Goal: Task Accomplishment & Management: Manage account settings

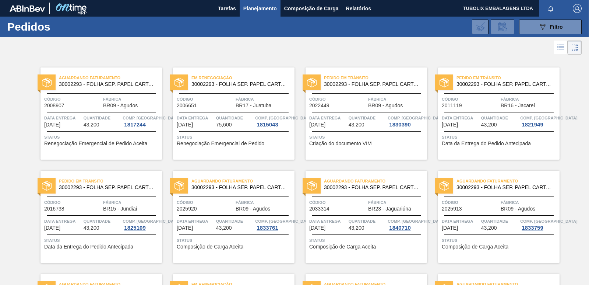
click at [574, 8] on img "button" at bounding box center [577, 8] width 9 height 9
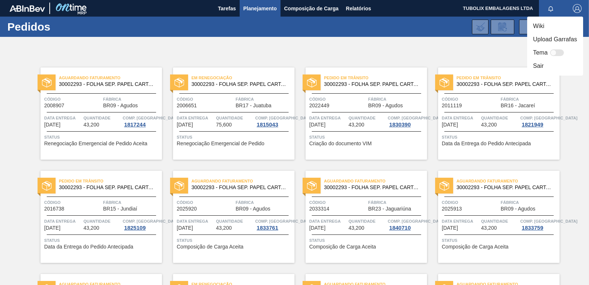
click at [533, 66] on li "Sair" at bounding box center [555, 65] width 56 height 13
